Goal: Information Seeking & Learning: Learn about a topic

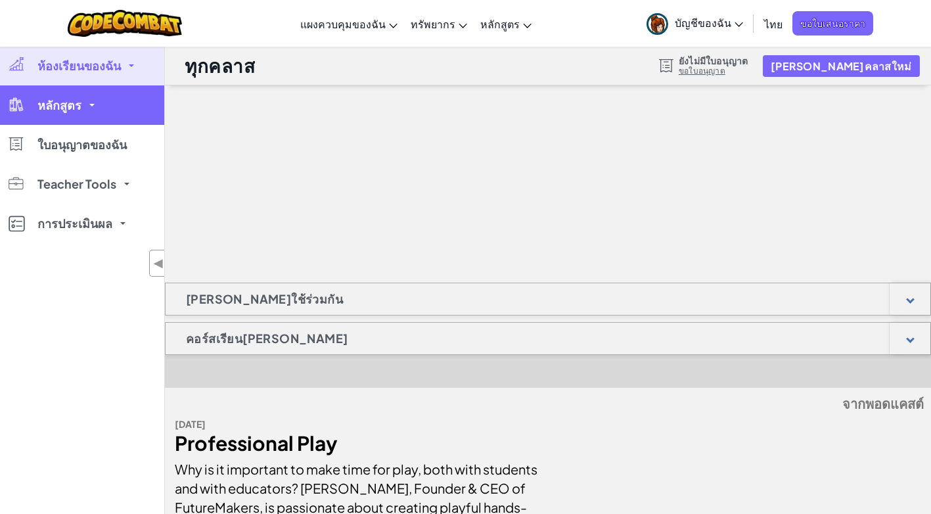
click at [43, 107] on span "หลักสูตร" at bounding box center [59, 105] width 44 height 12
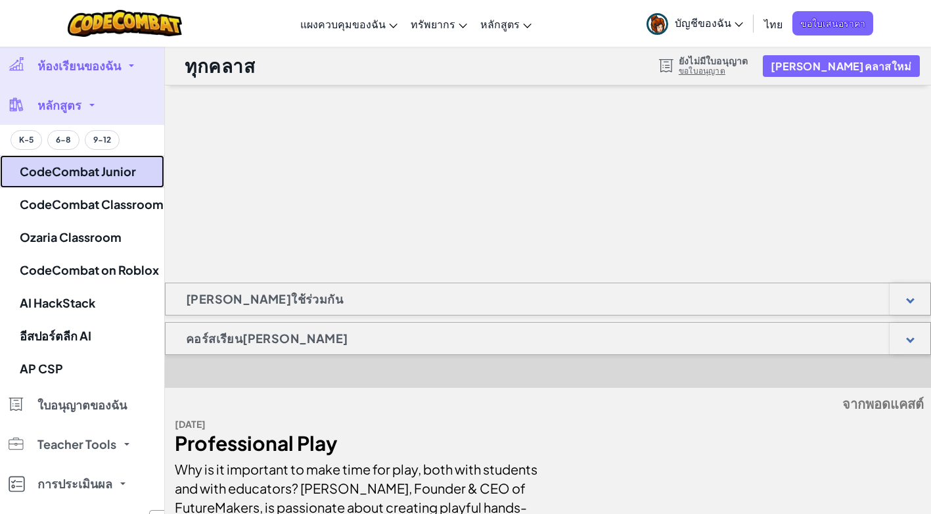
click at [107, 170] on link "CodeCombat Junior" at bounding box center [82, 171] width 164 height 33
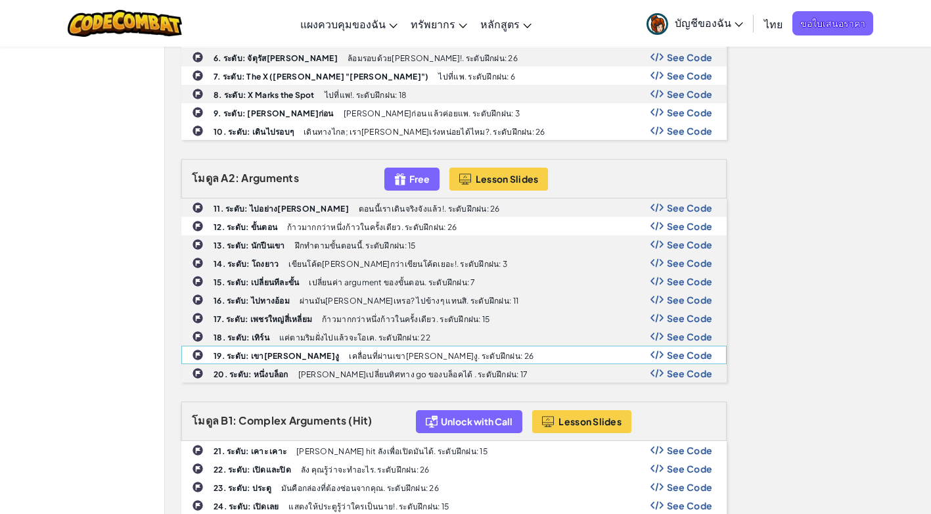
scroll to position [394, 0]
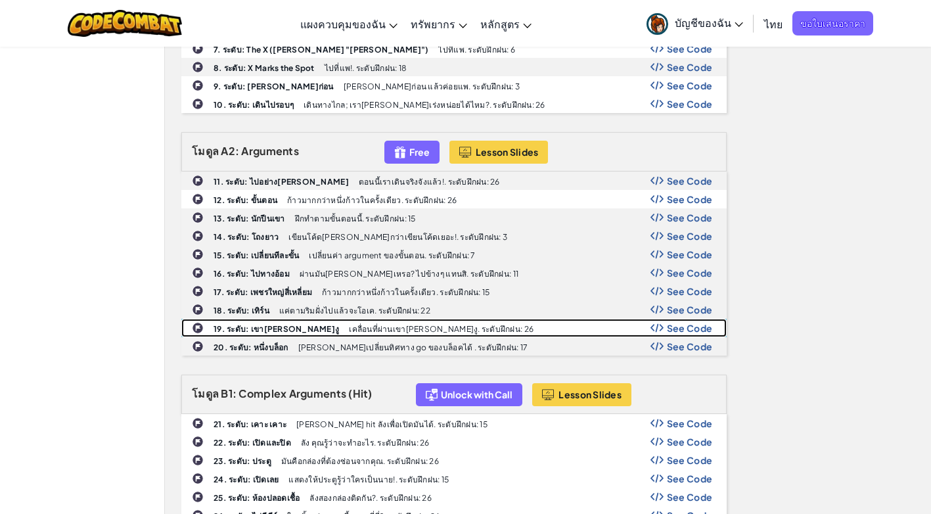
click at [349, 325] on p "เคลื่อนที่ผ่านเขา[PERSON_NAME]งู. ระดับฝึกฝน: 26" at bounding box center [441, 329] width 185 height 9
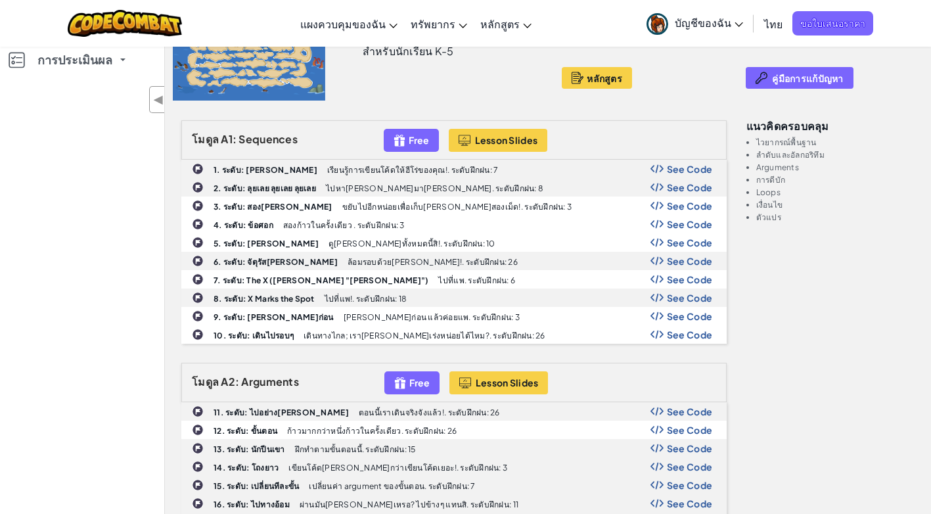
scroll to position [0, 0]
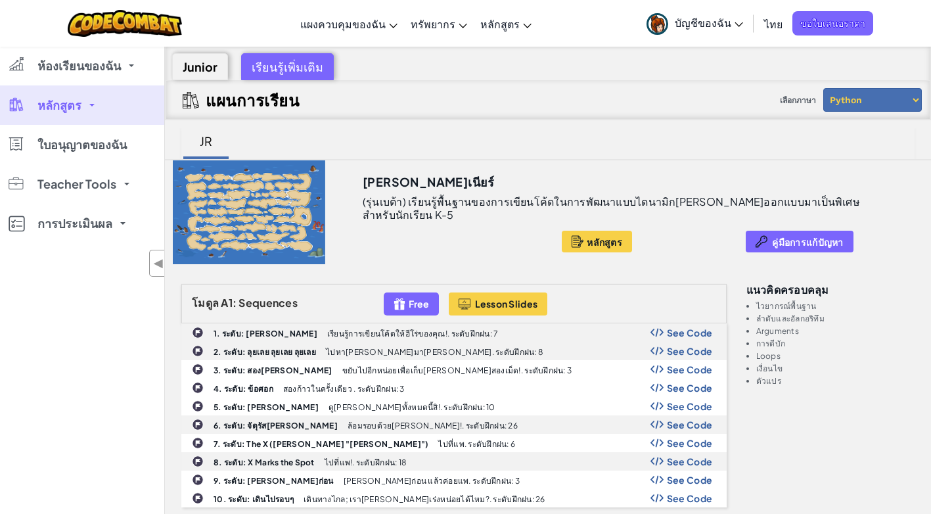
click at [113, 108] on link "หลักสูตร" at bounding box center [82, 104] width 164 height 39
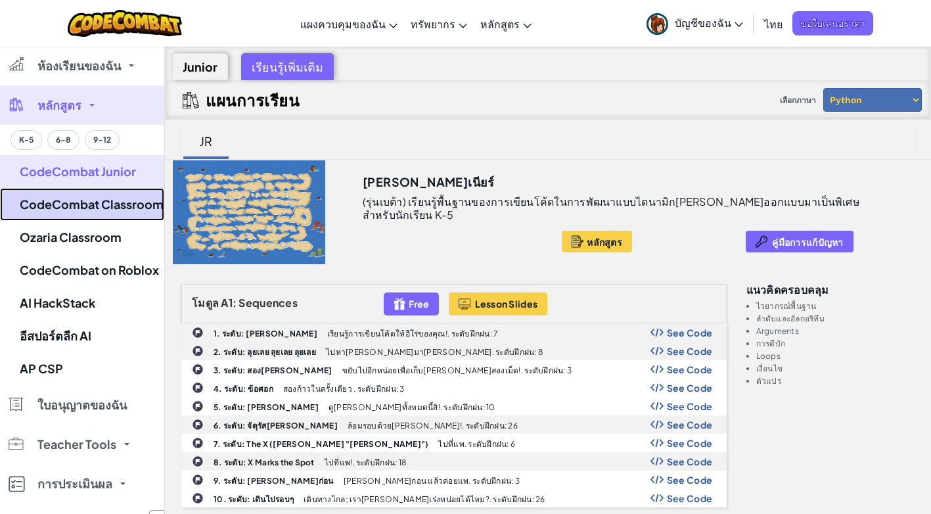
click at [70, 209] on link "CodeCombat Classroom" at bounding box center [82, 204] width 164 height 33
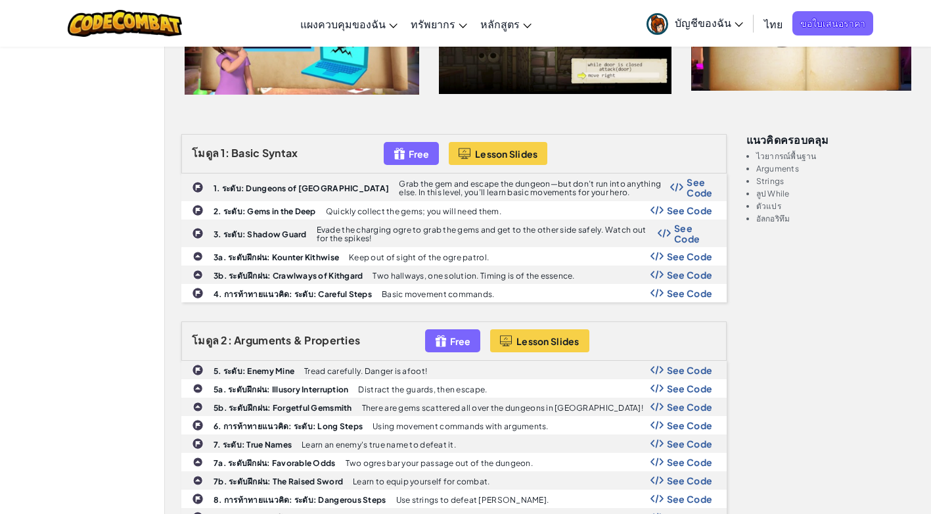
scroll to position [329, 0]
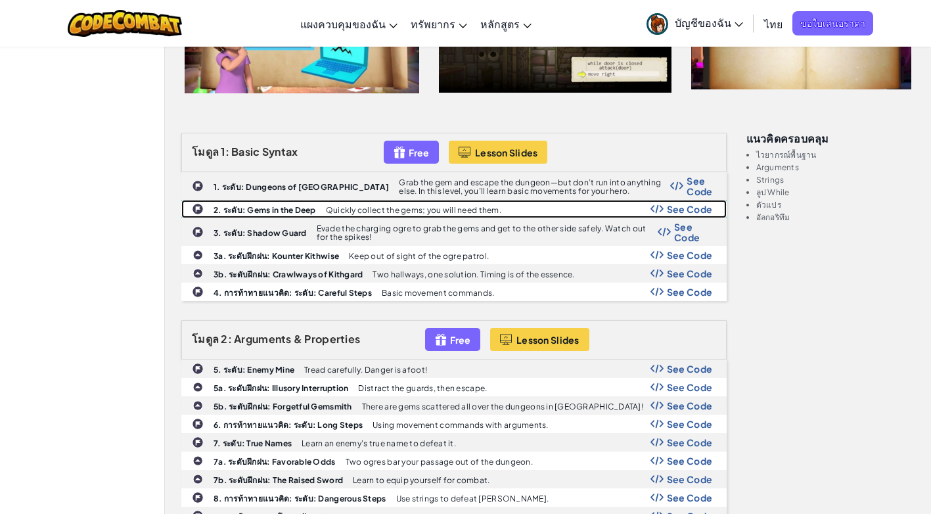
click at [292, 206] on b "2. ระดับ: Gems in the Deep" at bounding box center [265, 210] width 102 height 10
